Goal: Navigation & Orientation: Go to known website

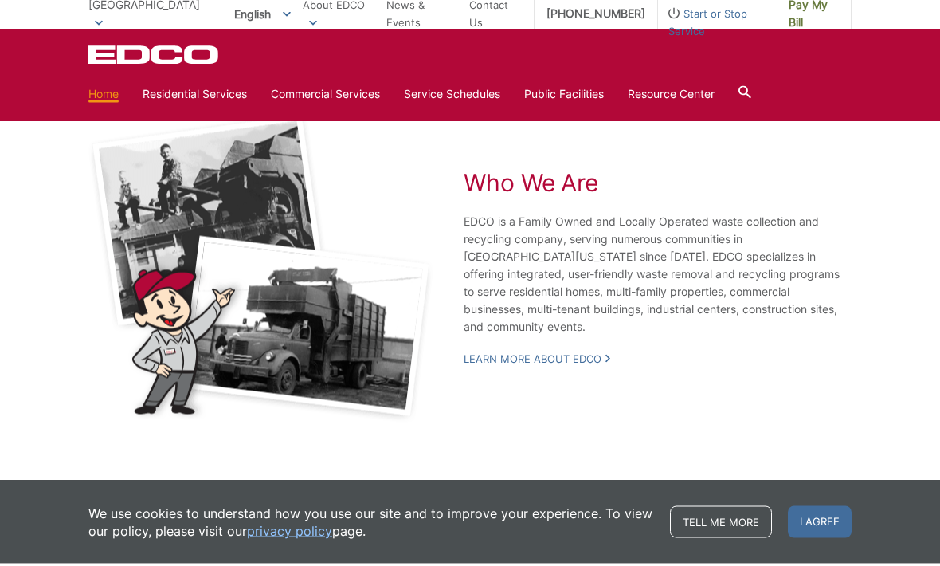
scroll to position [2937, 0]
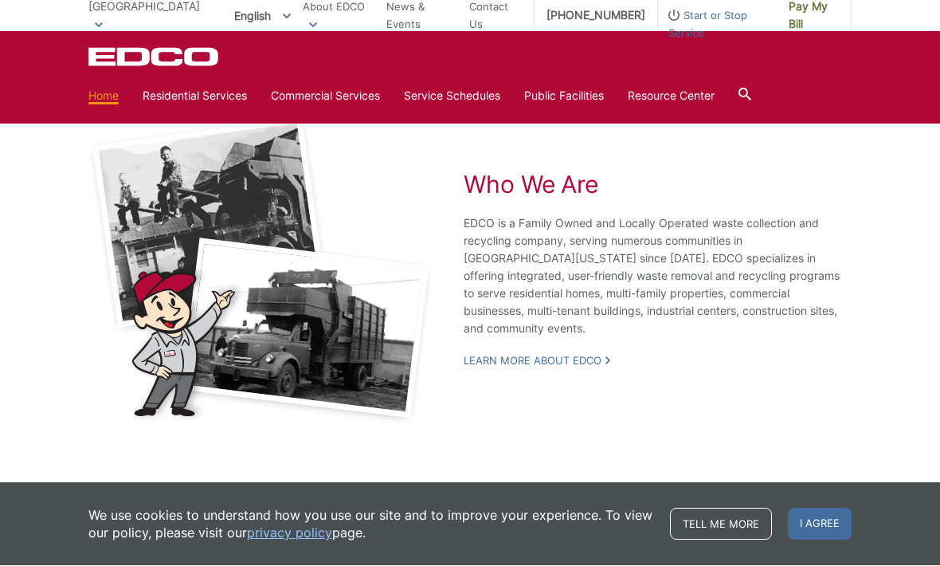
click at [0, 0] on link "Where Does it Go?" at bounding box center [0, 0] width 0 height 0
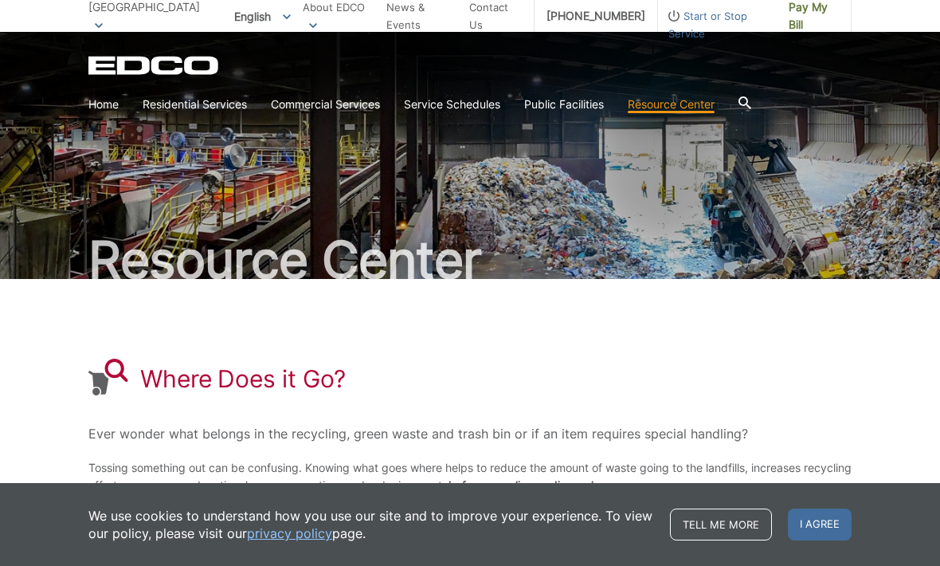
click at [107, 104] on link "Home" at bounding box center [103, 105] width 30 height 18
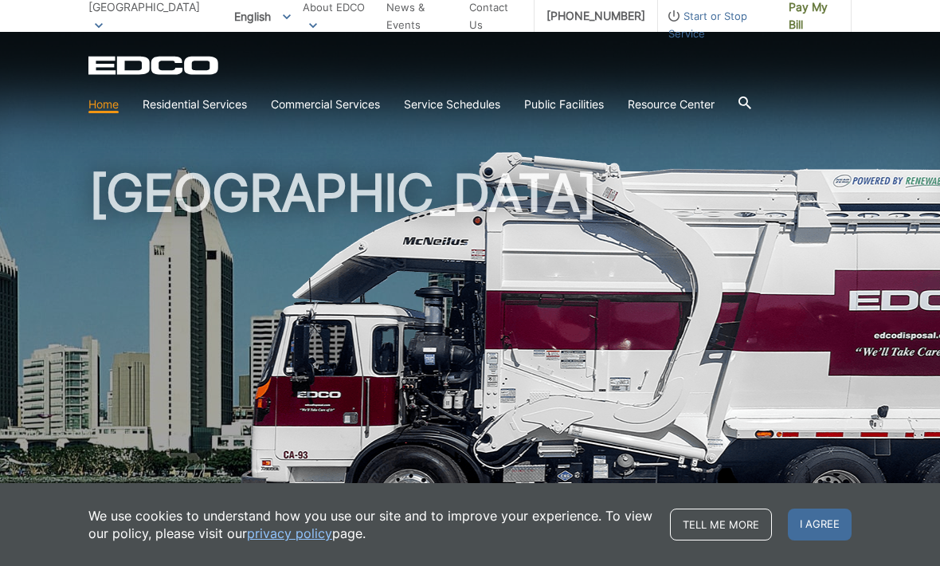
click at [132, 14] on span "[GEOGRAPHIC_DATA]" at bounding box center [144, 7] width 112 height 14
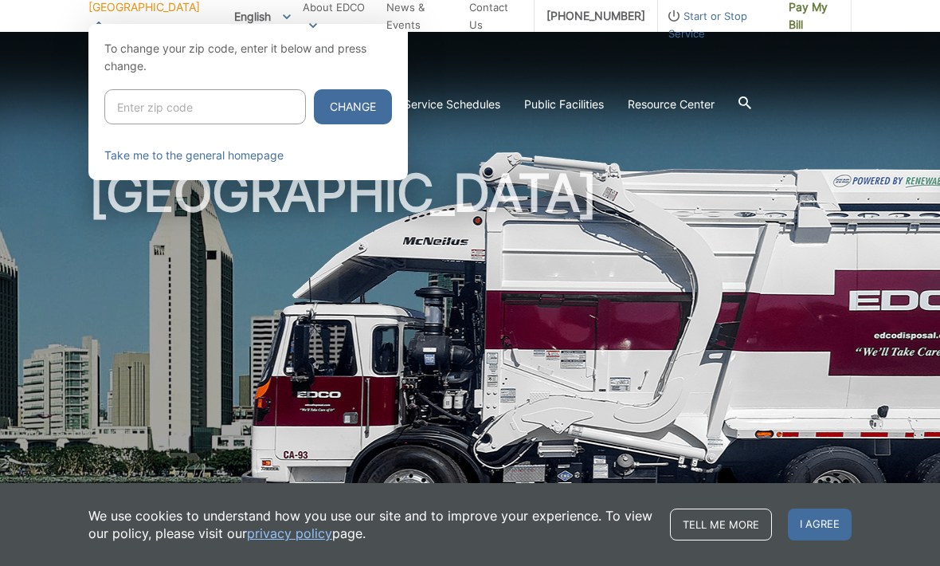
click at [143, 326] on div at bounding box center [470, 307] width 940 height 566
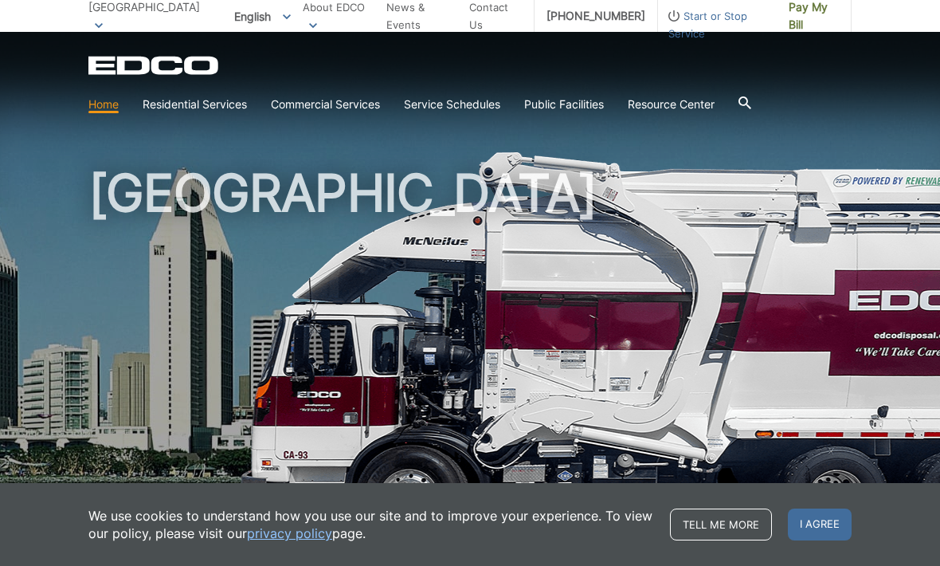
click at [143, 13] on span "[GEOGRAPHIC_DATA]" at bounding box center [144, 7] width 112 height 14
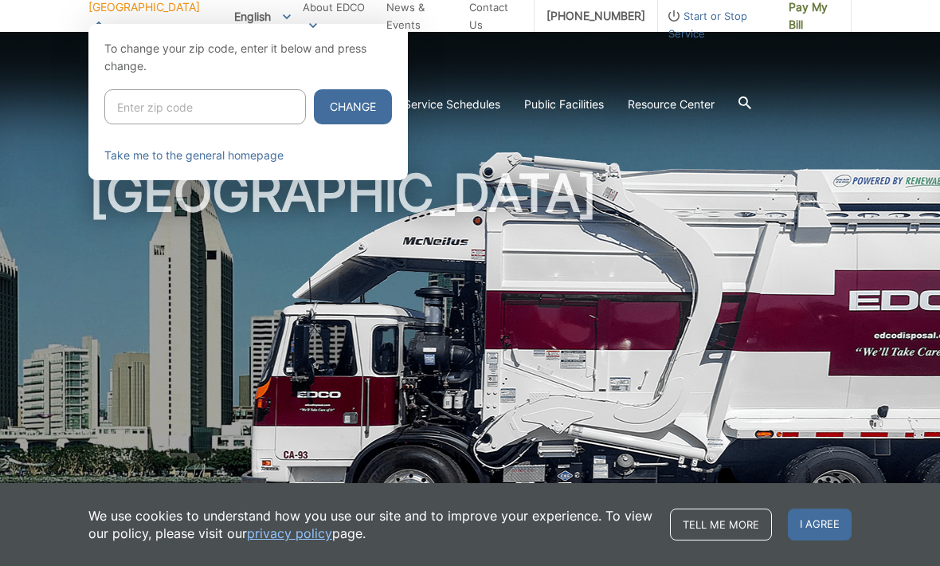
click at [195, 156] on link "Take me to the general homepage" at bounding box center [193, 156] width 179 height 18
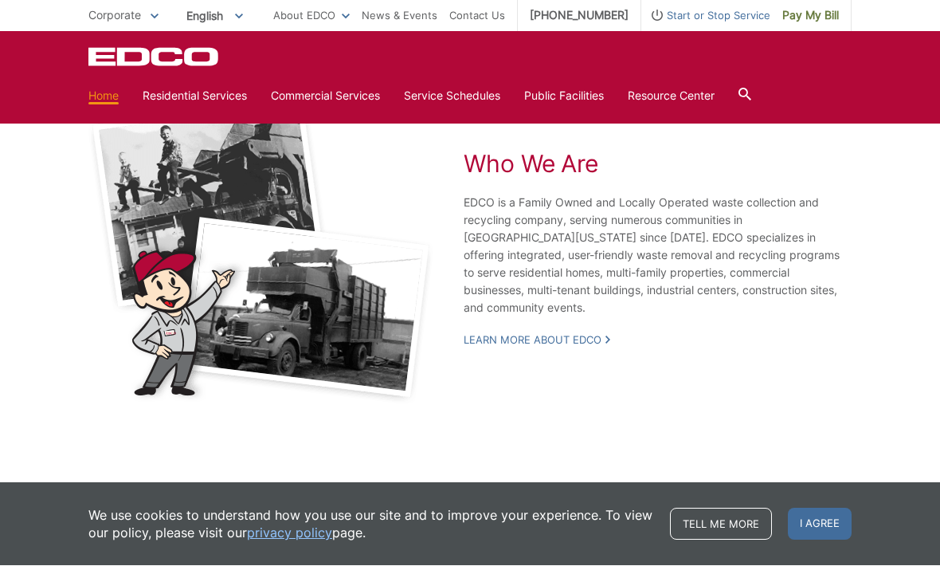
scroll to position [2807, 0]
